Goal: Check status

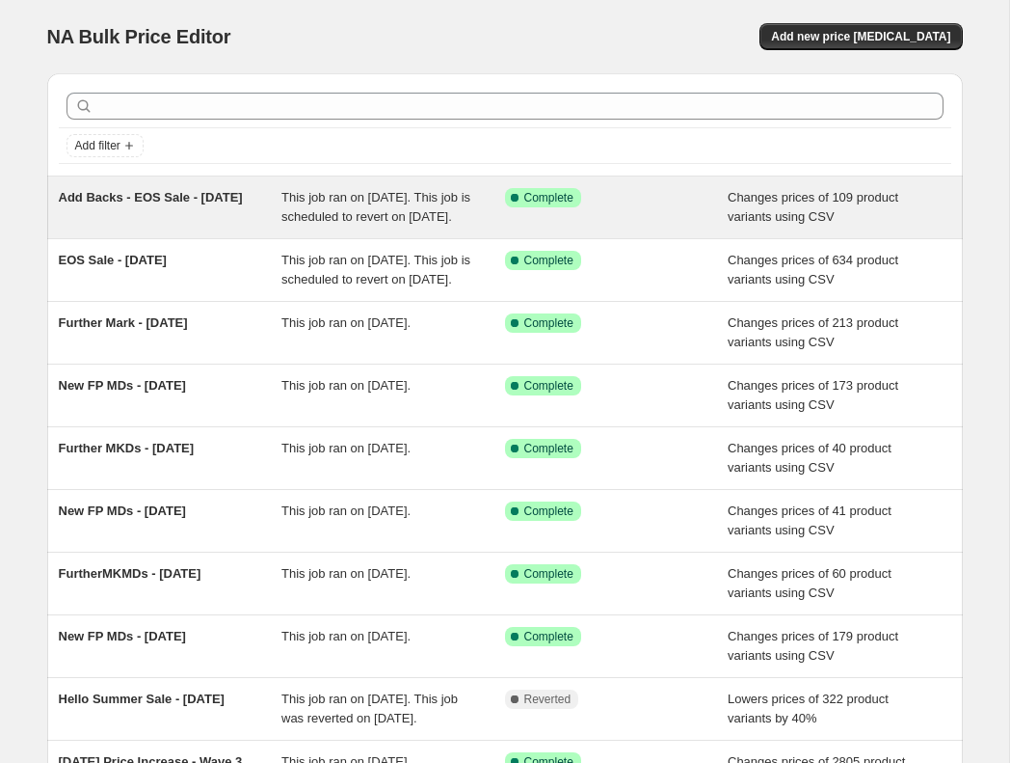
click at [232, 201] on span "Add Backs - EOS Sale - [DATE]" at bounding box center [151, 197] width 184 height 14
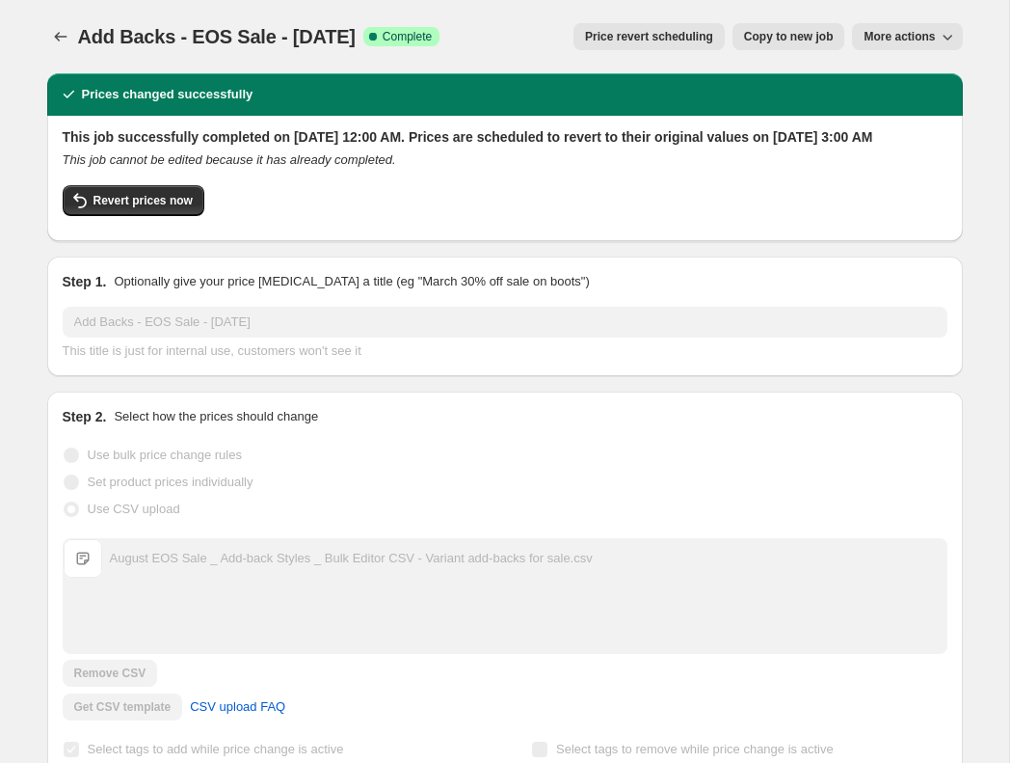
click at [191, 147] on h2 "This job successfully completed on [DATE] 12:00 AM. Prices are scheduled to rev…" at bounding box center [505, 136] width 885 height 19
